Goal: Transaction & Acquisition: Purchase product/service

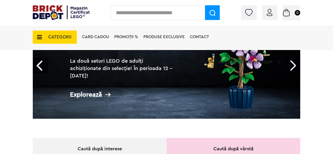
scroll to position [65, 0]
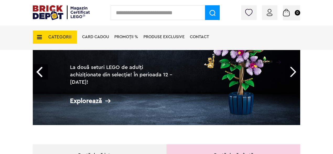
click at [88, 30] on li "Card Cadou" at bounding box center [96, 37] width 32 height 26
click at [133, 38] on span "PROMOȚII %" at bounding box center [126, 37] width 24 height 4
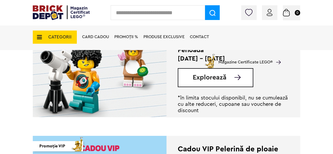
scroll to position [122, 0]
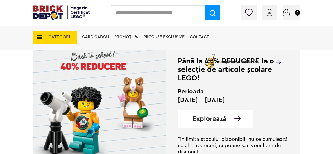
click at [200, 117] on span "Explorează" at bounding box center [210, 118] width 34 height 7
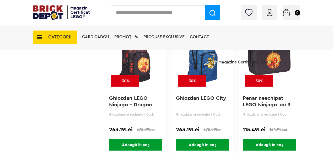
scroll to position [1142, 0]
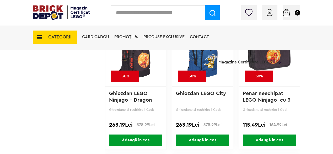
click at [124, 36] on span "PROMOȚII %" at bounding box center [126, 37] width 24 height 4
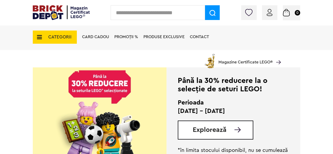
scroll to position [490, 0]
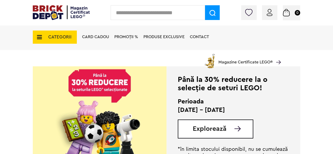
click at [209, 130] on span "Explorează" at bounding box center [210, 128] width 34 height 7
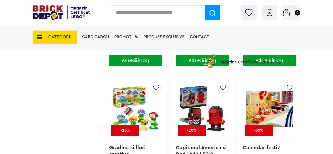
scroll to position [1209, 0]
